Goal: Task Accomplishment & Management: Manage account settings

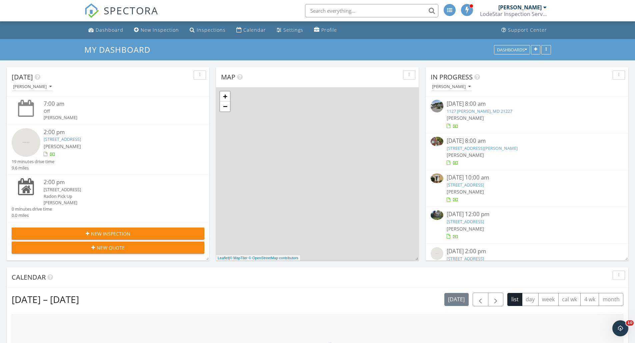
click at [78, 139] on link "[STREET_ADDRESS]" at bounding box center [62, 139] width 37 height 6
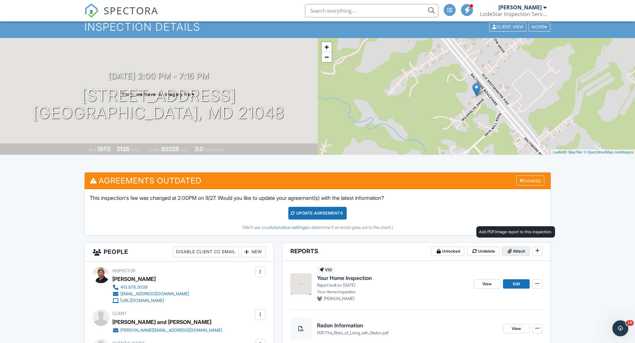
click at [511, 251] on icon at bounding box center [510, 251] width 4 height 5
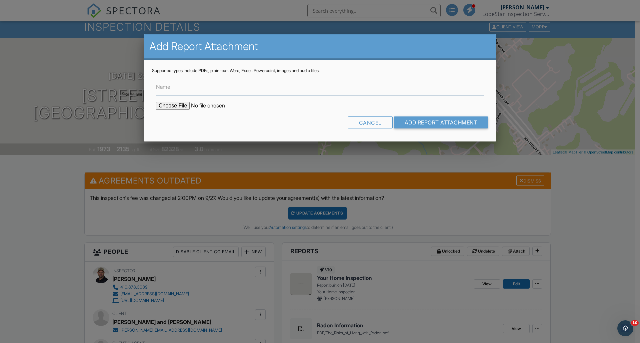
click at [240, 86] on input "Name" at bounding box center [320, 87] width 328 height 16
type input "Termite Report"
click at [166, 105] on input "file" at bounding box center [212, 106] width 113 height 8
type input "C:\fakepath\2712 Wildorlyn Dr Termite Report.pdf"
click at [415, 120] on input "Add Report Attachment" at bounding box center [441, 122] width 94 height 12
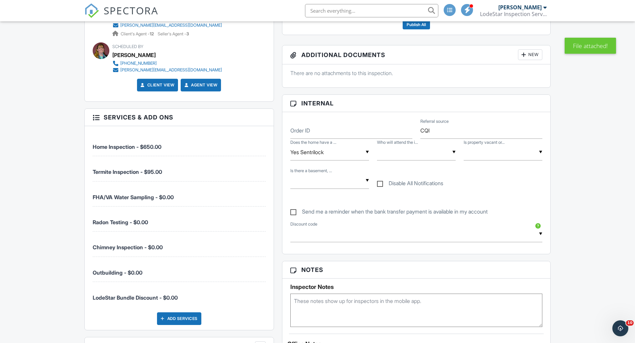
scroll to position [427, 0]
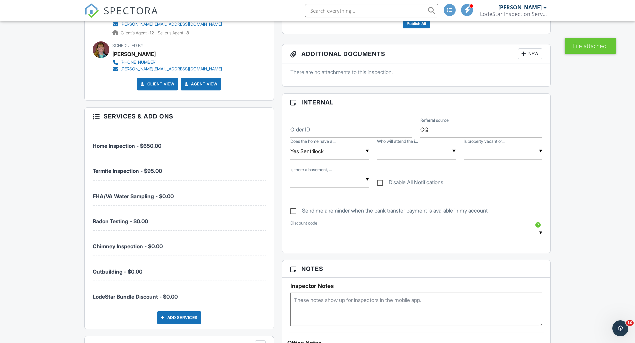
click at [411, 150] on div "▼ Buyer & Agent Buyer Only Agent Only No One Buyer & Agent Buyer Only Agent Onl…" at bounding box center [416, 151] width 79 height 16
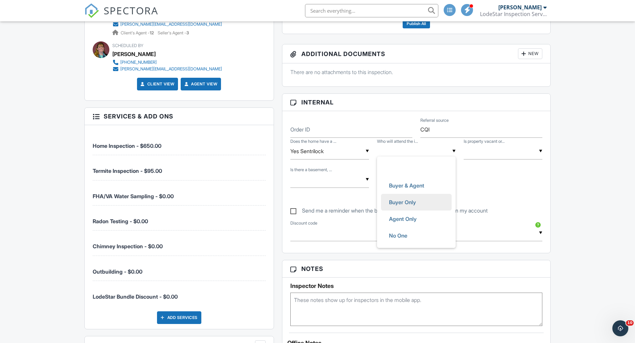
click at [404, 203] on span "Buyer Only" at bounding box center [403, 202] width 38 height 17
type input "Buyer Only"
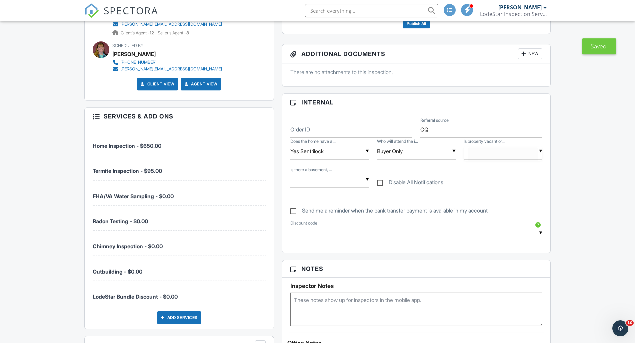
drag, startPoint x: 514, startPoint y: 151, endPoint x: 513, endPoint y: 155, distance: 3.7
click at [514, 151] on div "▼ Vacant Occupied Vacant Occupied" at bounding box center [503, 151] width 79 height 16
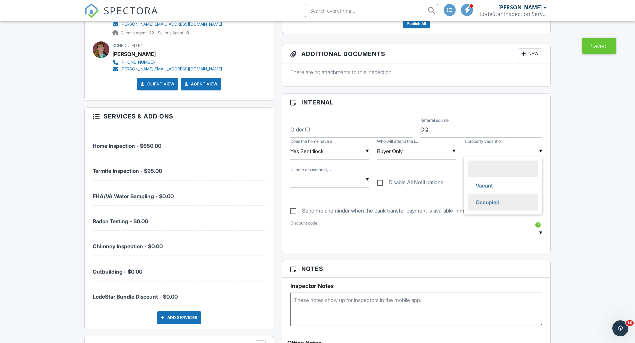
click at [488, 203] on span "Occupied" at bounding box center [487, 202] width 35 height 17
type input "Occupied"
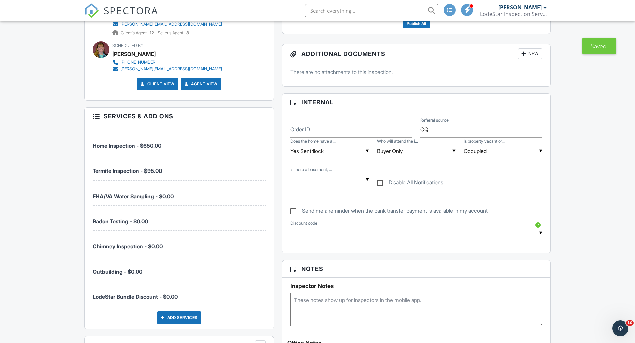
click at [318, 175] on input "text" at bounding box center [329, 179] width 79 height 16
click at [318, 214] on span "Basement" at bounding box center [314, 213] width 35 height 17
type input "Basement"
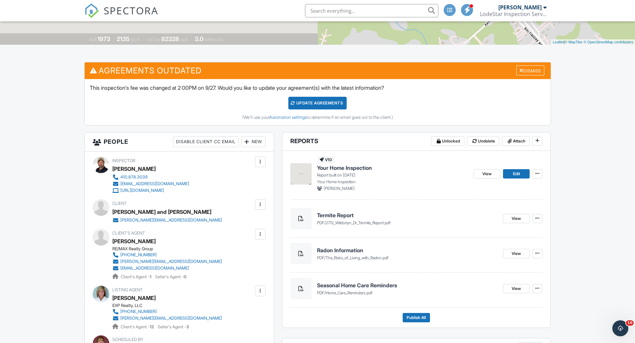
scroll to position [133, 0]
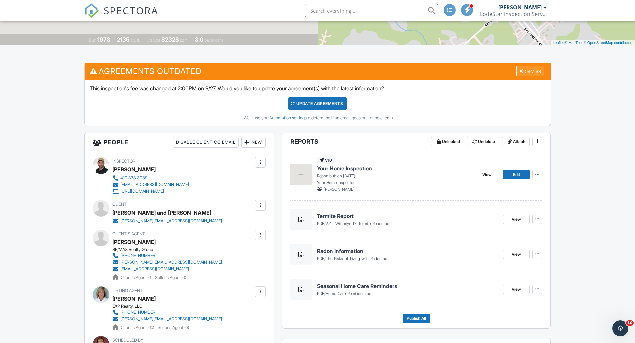
click at [525, 72] on div "Dismiss" at bounding box center [530, 71] width 28 height 10
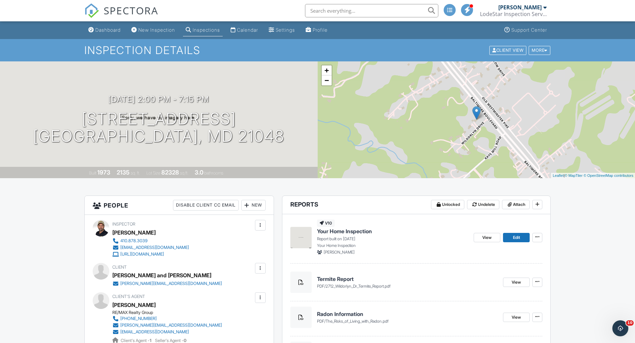
scroll to position [0, 0]
click at [104, 27] on div "Dashboard" at bounding box center [107, 30] width 25 height 6
